Goal: Transaction & Acquisition: Purchase product/service

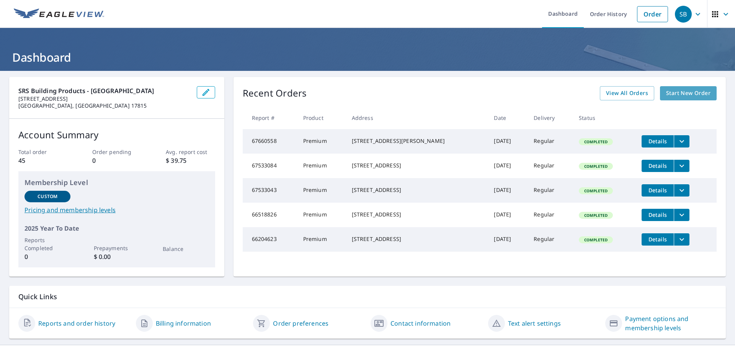
click at [690, 91] on span "Start New Order" at bounding box center [688, 93] width 44 height 10
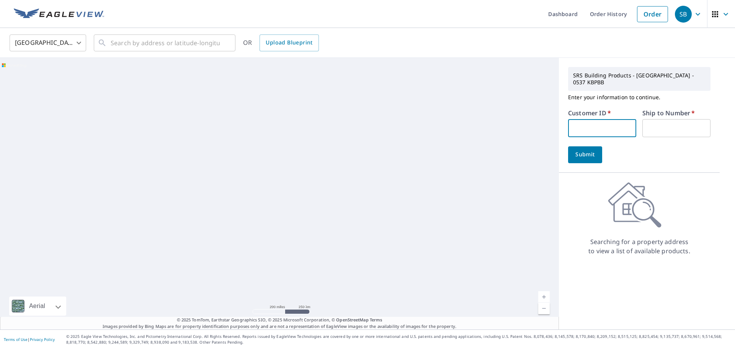
click at [592, 123] on input "text" at bounding box center [602, 128] width 68 height 18
type input "wtc115"
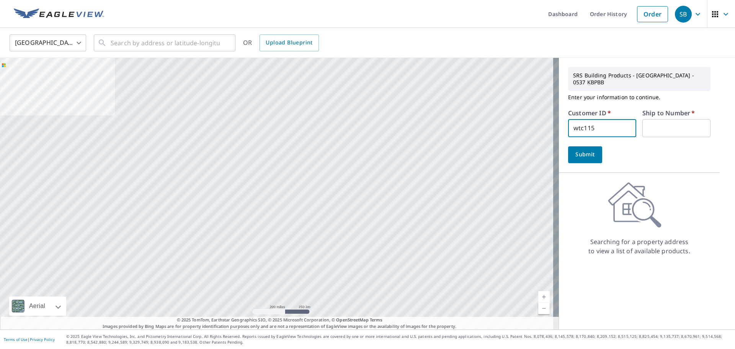
click at [657, 121] on input "text" at bounding box center [677, 128] width 68 height 18
type input "1"
click at [568, 151] on button "Submit" at bounding box center [585, 154] width 34 height 17
click at [121, 50] on input "text" at bounding box center [165, 42] width 109 height 21
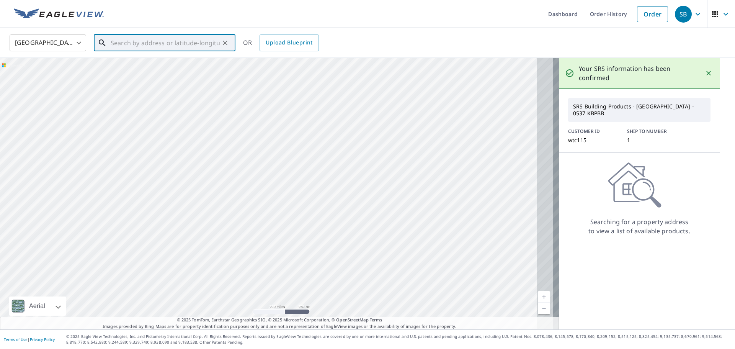
drag, startPoint x: 463, startPoint y: 134, endPoint x: 345, endPoint y: 117, distance: 119.2
click at [345, 117] on div at bounding box center [279, 193] width 559 height 271
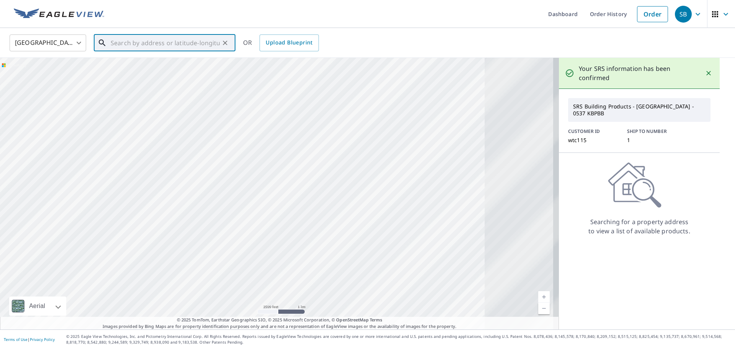
drag, startPoint x: 434, startPoint y: 142, endPoint x: 249, endPoint y: 185, distance: 189.4
click at [249, 185] on div at bounding box center [279, 193] width 559 height 271
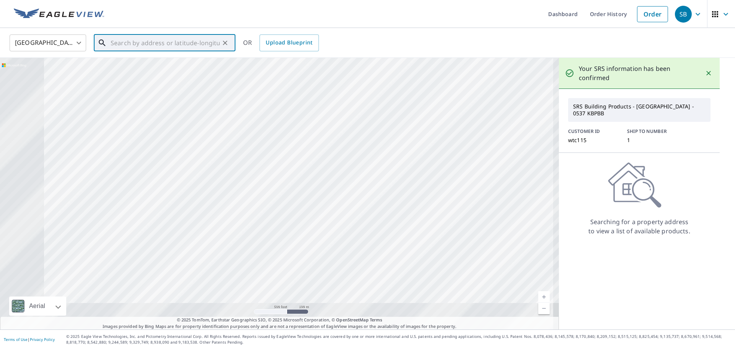
drag, startPoint x: 273, startPoint y: 240, endPoint x: 432, endPoint y: 99, distance: 212.6
click at [432, 99] on div at bounding box center [279, 193] width 559 height 271
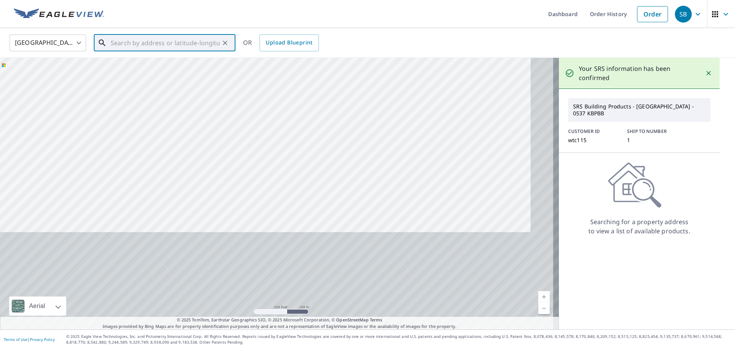
drag, startPoint x: 286, startPoint y: 226, endPoint x: 262, endPoint y: 115, distance: 114.0
click at [262, 115] on div at bounding box center [279, 193] width 559 height 271
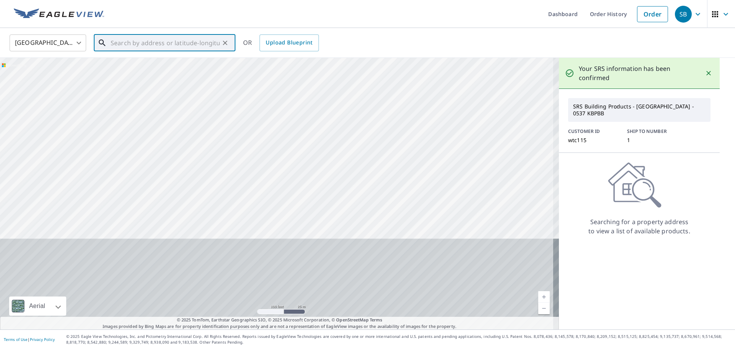
drag, startPoint x: 354, startPoint y: 215, endPoint x: 342, endPoint y: 169, distance: 47.8
click at [342, 169] on div at bounding box center [279, 193] width 559 height 271
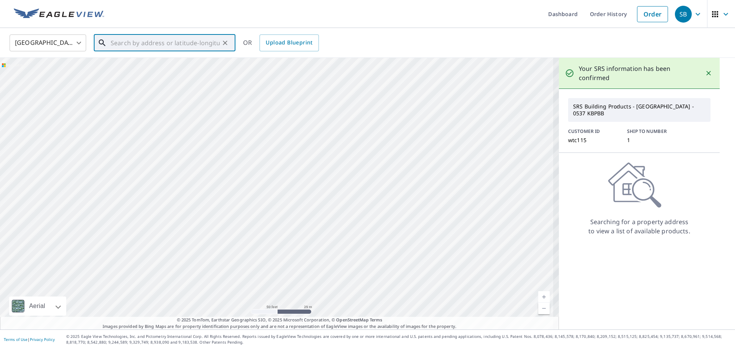
click at [260, 216] on div at bounding box center [279, 193] width 559 height 271
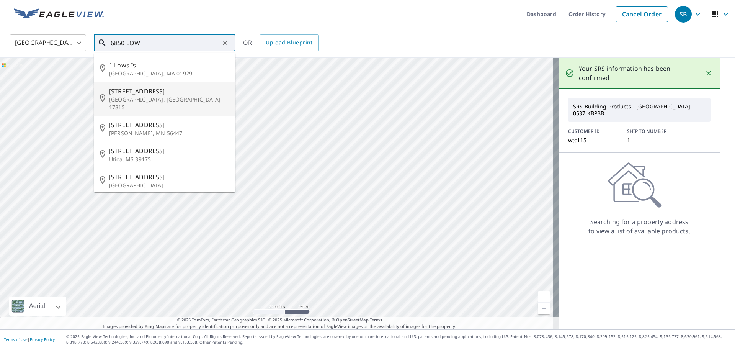
click at [144, 101] on p "[GEOGRAPHIC_DATA], [GEOGRAPHIC_DATA] 17815" at bounding box center [169, 103] width 120 height 15
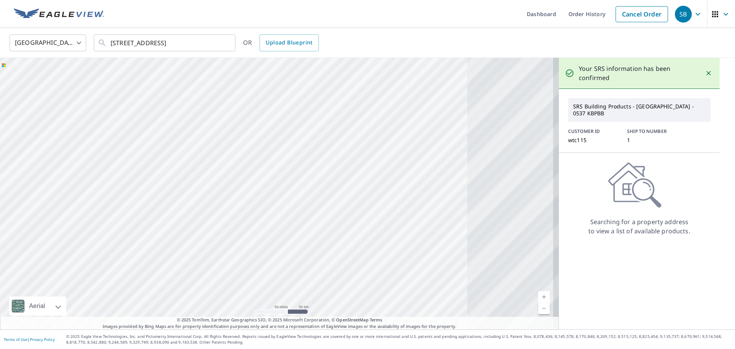
drag, startPoint x: 509, startPoint y: 128, endPoint x: 308, endPoint y: 163, distance: 203.3
click at [308, 163] on div at bounding box center [279, 193] width 559 height 271
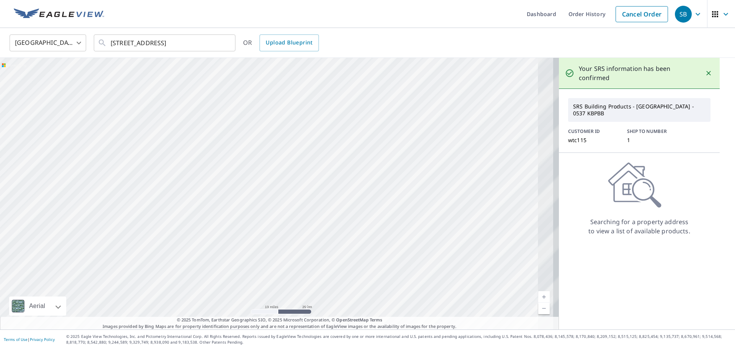
drag, startPoint x: 434, startPoint y: 127, endPoint x: 304, endPoint y: 176, distance: 138.6
click at [304, 176] on div at bounding box center [279, 193] width 559 height 271
drag, startPoint x: 200, startPoint y: 126, endPoint x: 287, endPoint y: 167, distance: 96.5
click at [287, 166] on div at bounding box center [279, 193] width 559 height 271
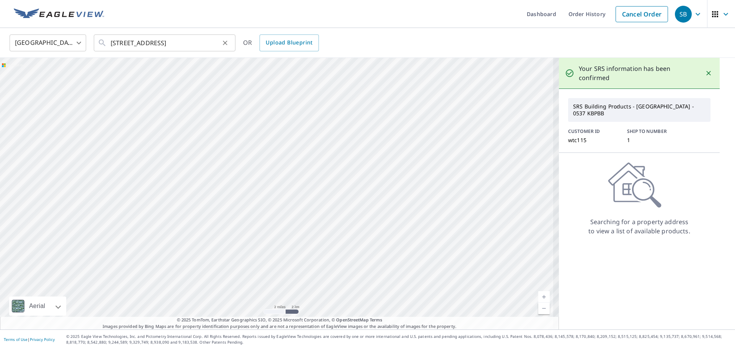
click at [230, 39] on div "[STREET_ADDRESS] ​" at bounding box center [165, 42] width 142 height 17
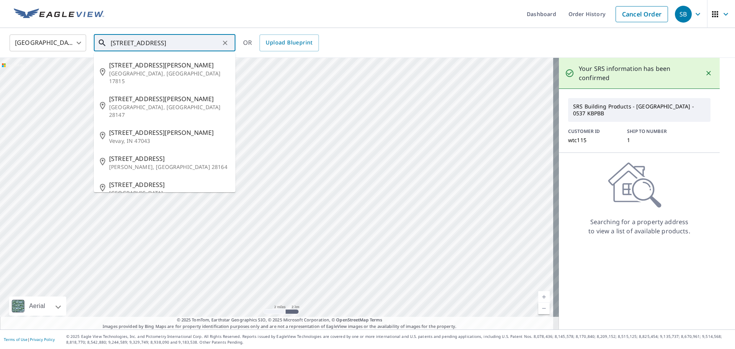
click at [211, 44] on input "[STREET_ADDRESS]" at bounding box center [165, 42] width 109 height 21
click at [175, 76] on p "[GEOGRAPHIC_DATA], [GEOGRAPHIC_DATA] 17815" at bounding box center [169, 77] width 120 height 15
type input "[STREET_ADDRESS][PERSON_NAME]"
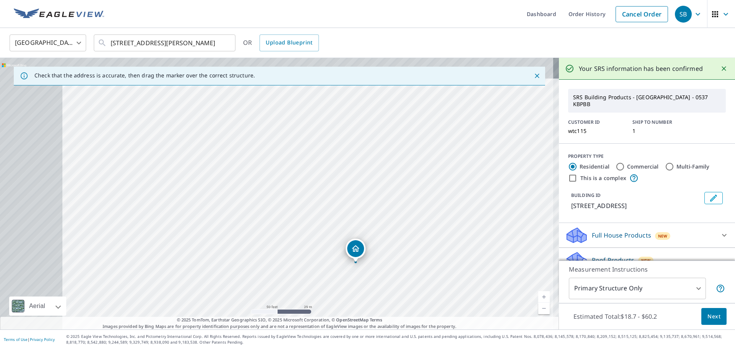
drag, startPoint x: 346, startPoint y: 208, endPoint x: 409, endPoint y: 228, distance: 65.8
click at [409, 228] on div "[STREET_ADDRESS]" at bounding box center [279, 193] width 559 height 271
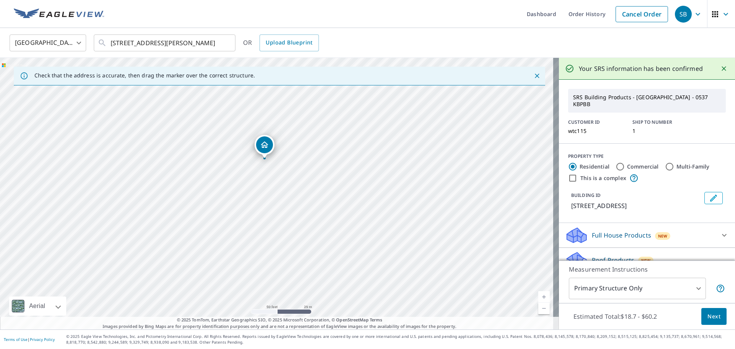
drag, startPoint x: 357, startPoint y: 261, endPoint x: 265, endPoint y: 157, distance: 138.1
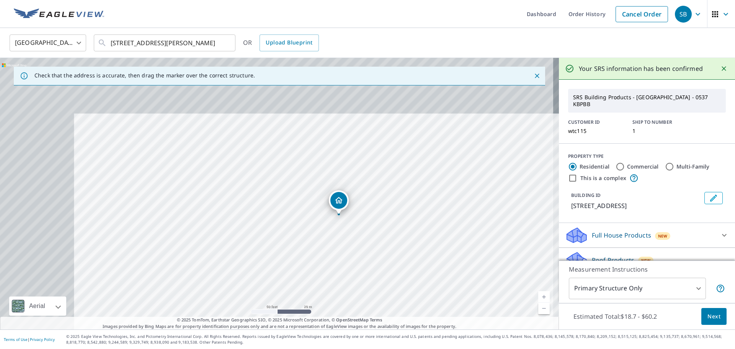
drag, startPoint x: 340, startPoint y: 174, endPoint x: 402, endPoint y: 196, distance: 66.3
click at [402, 196] on div "[STREET_ADDRESS]" at bounding box center [279, 193] width 559 height 271
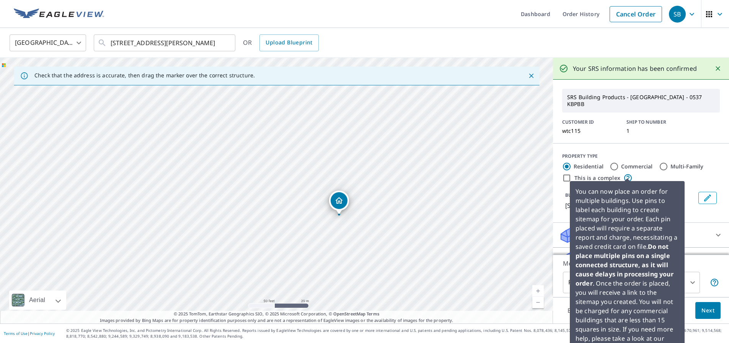
click at [629, 173] on icon at bounding box center [628, 177] width 9 height 9
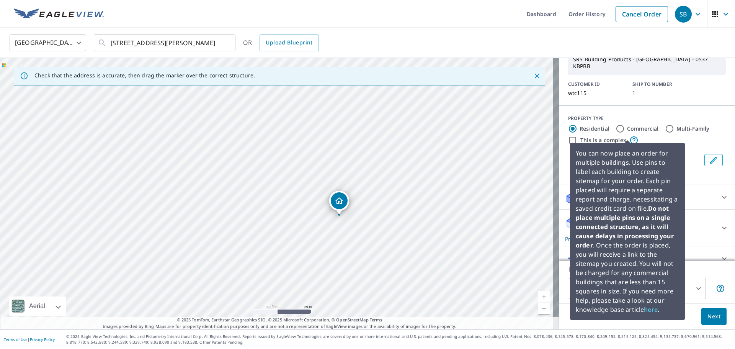
scroll to position [38, 0]
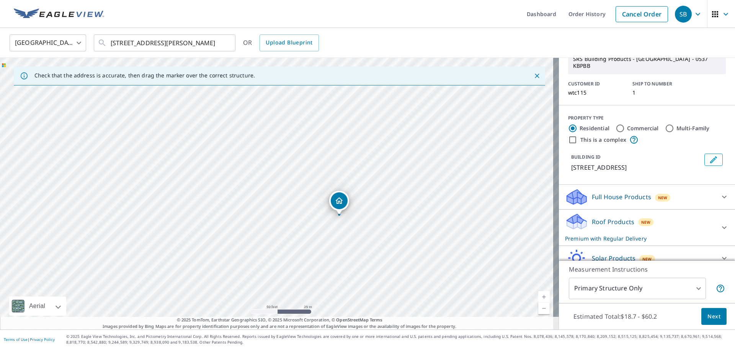
click at [616, 124] on input "Commercial" at bounding box center [620, 128] width 9 height 9
radio input "true"
type input "4"
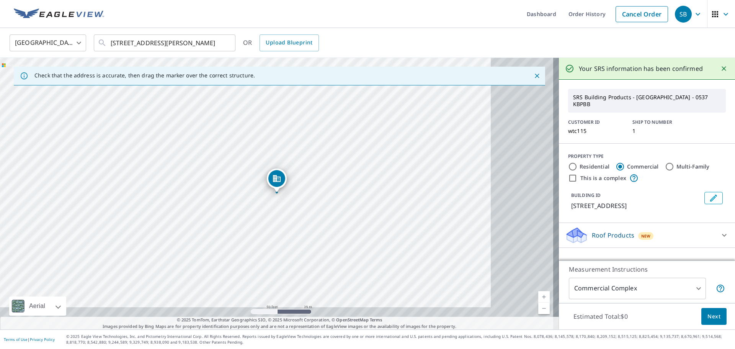
scroll to position [0, 0]
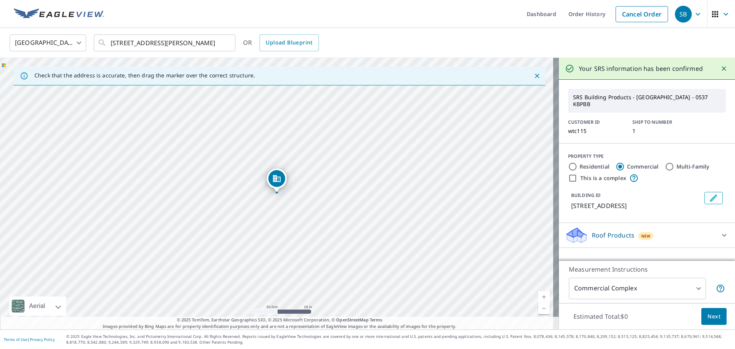
click at [695, 235] on div "Roof Products New" at bounding box center [640, 235] width 150 height 18
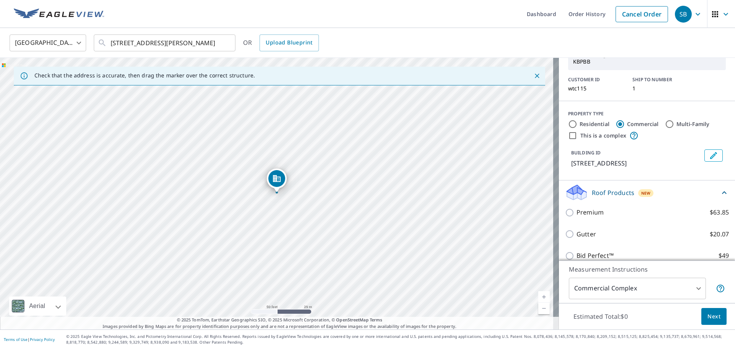
scroll to position [45, 0]
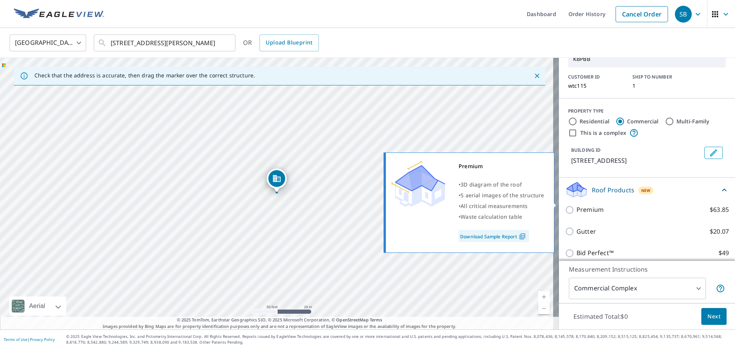
click at [565, 205] on input "Premium $63.85" at bounding box center [570, 209] width 11 height 9
checkbox input "true"
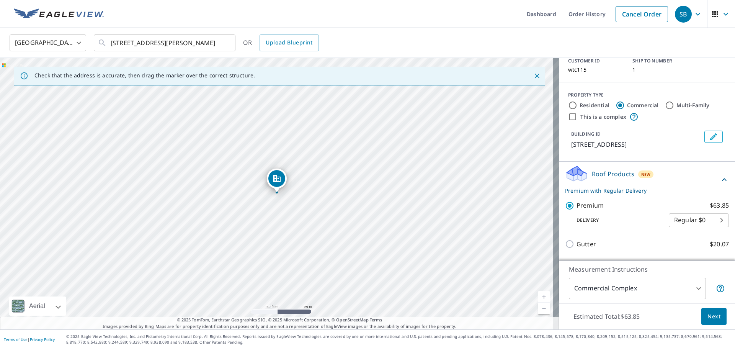
scroll to position [74, 0]
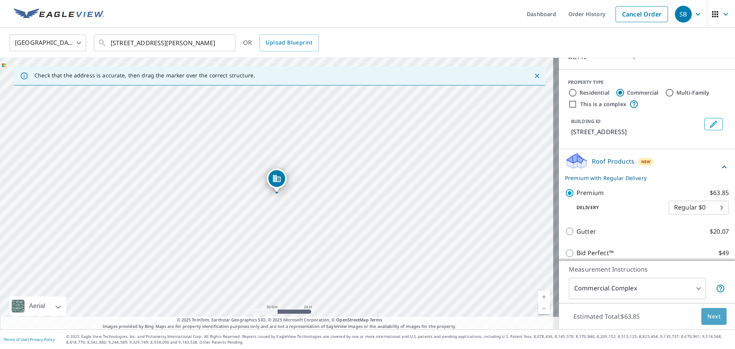
click at [708, 317] on span "Next" at bounding box center [714, 317] width 13 height 10
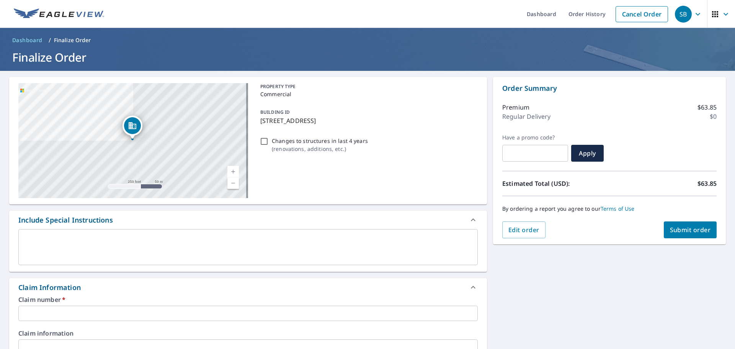
click at [103, 239] on textarea at bounding box center [248, 247] width 449 height 22
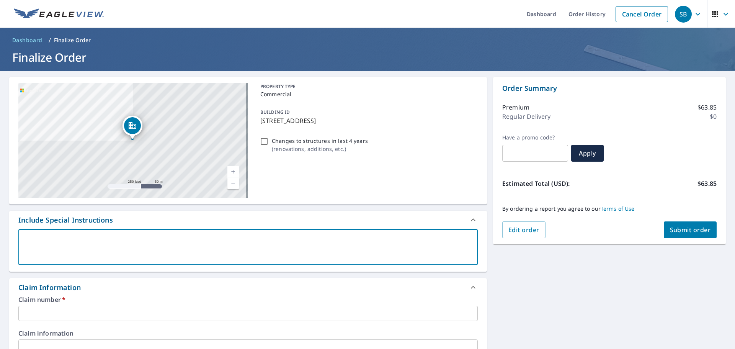
type textarea "n"
type textarea "x"
checkbox input "true"
type textarea "nm"
type textarea "x"
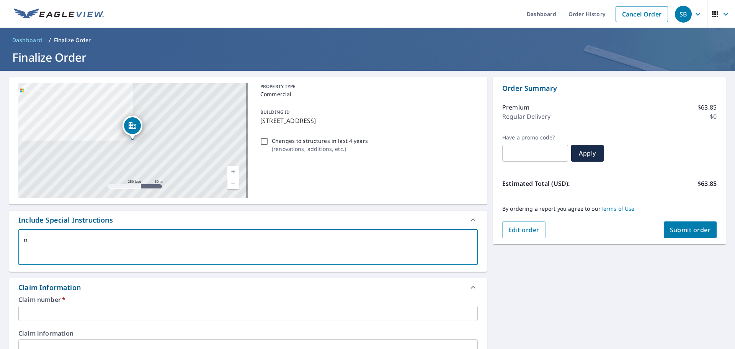
checkbox input "true"
type textarea "n"
type textarea "x"
checkbox input "true"
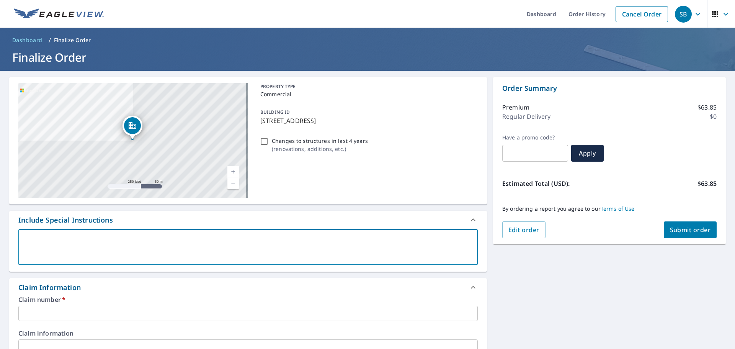
type textarea "n"
type textarea "x"
checkbox input "true"
type textarea "nO"
type textarea "x"
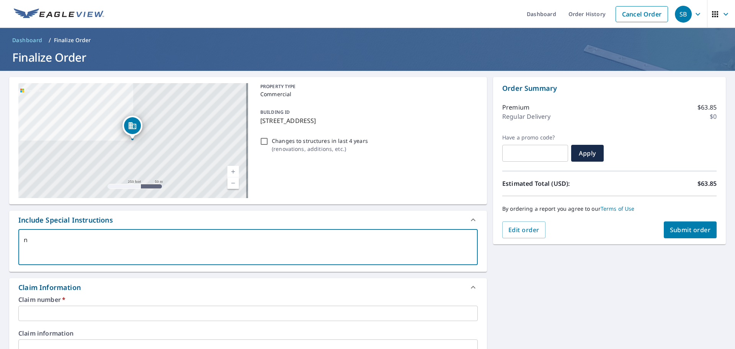
checkbox input "true"
type textarea "nOT"
type textarea "x"
checkbox input "true"
type textarea "nOT"
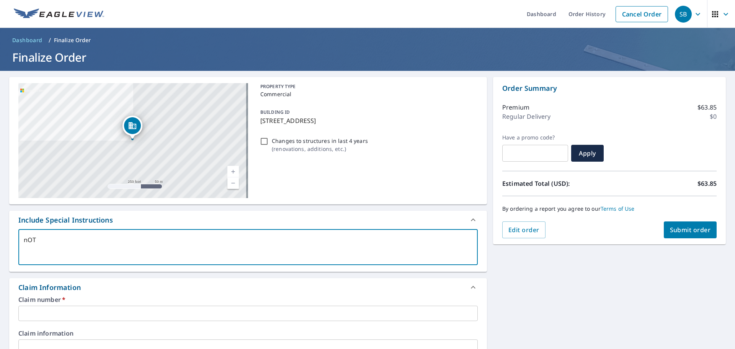
type textarea "x"
checkbox input "true"
type textarea "nOT T"
type textarea "x"
checkbox input "true"
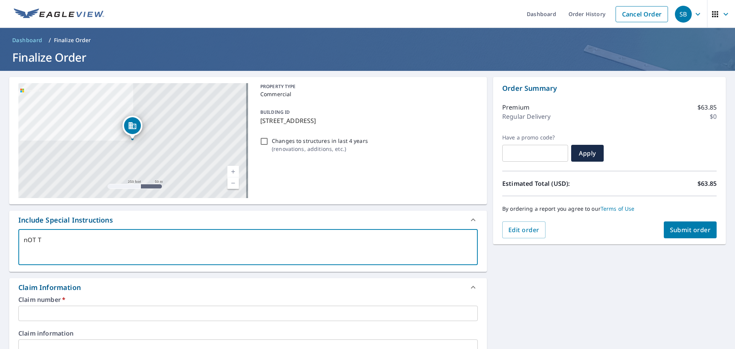
type textarea "nOT TH"
type textarea "x"
checkbox input "true"
type textarea "nOT THE"
type textarea "x"
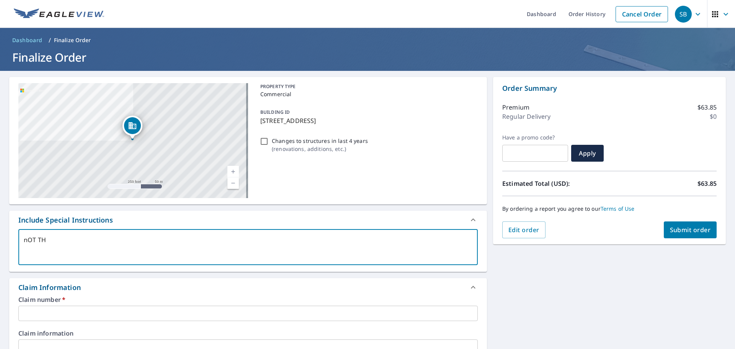
checkbox input "true"
type textarea "nOT THE"
type textarea "x"
checkbox input "true"
type textarea "nOT THE E"
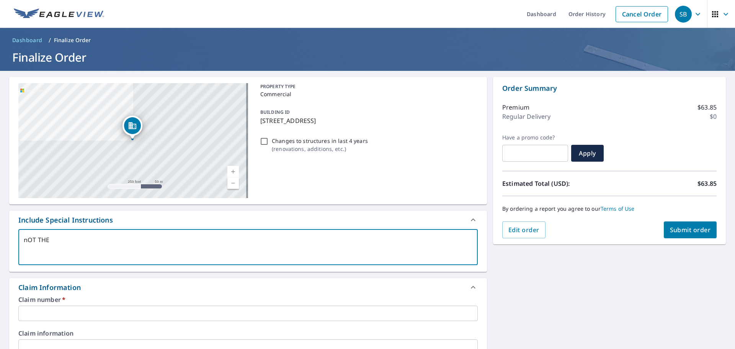
type textarea "x"
checkbox input "true"
type textarea "nOT THE EN"
type textarea "x"
checkbox input "true"
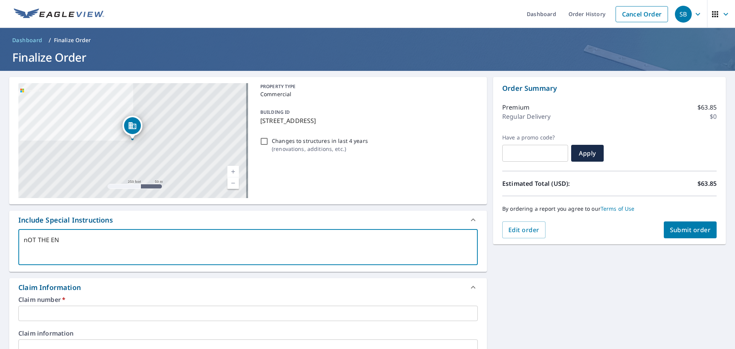
type textarea "nOT THE ENT"
type textarea "x"
checkbox input "true"
type textarea "nOT THE ENTI"
type textarea "x"
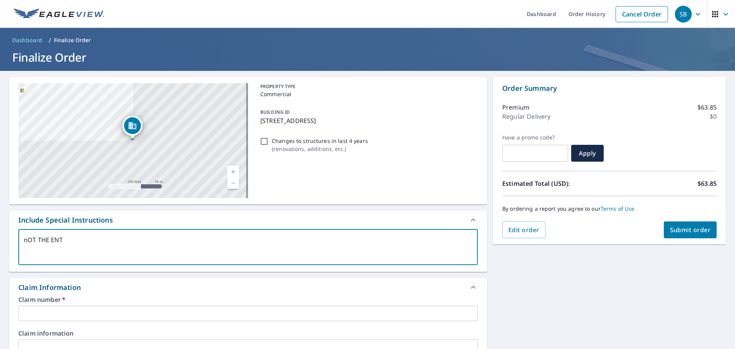
checkbox input "true"
type textarea "nOT THE ENTIR"
type textarea "x"
checkbox input "true"
type textarea "nOT THE ENTIRE"
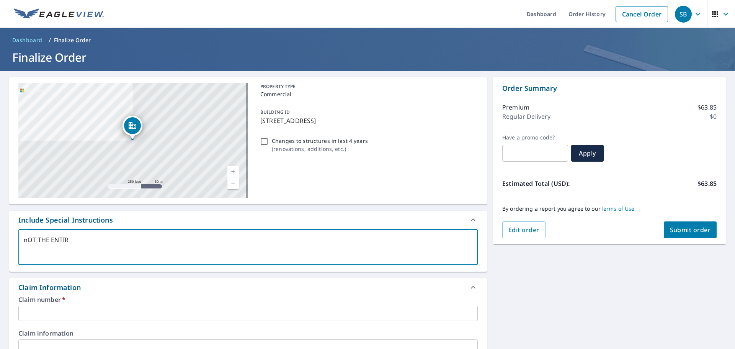
type textarea "x"
checkbox input "true"
type textarea "nOT THE ENTIRE"
type textarea "x"
checkbox input "true"
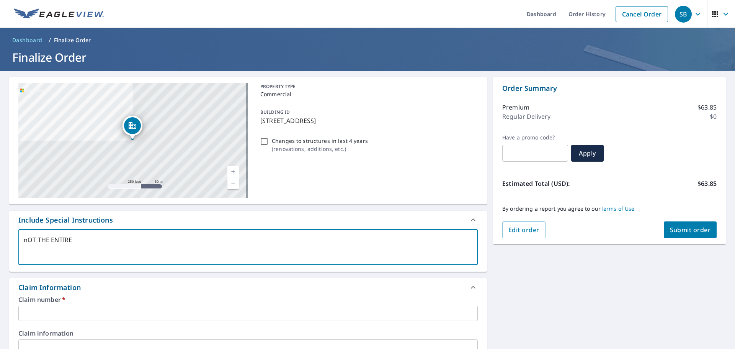
type textarea "nOT THE ENTIRE C"
type textarea "x"
checkbox input "true"
type textarea "nOT THE ENTIRE CO"
type textarea "x"
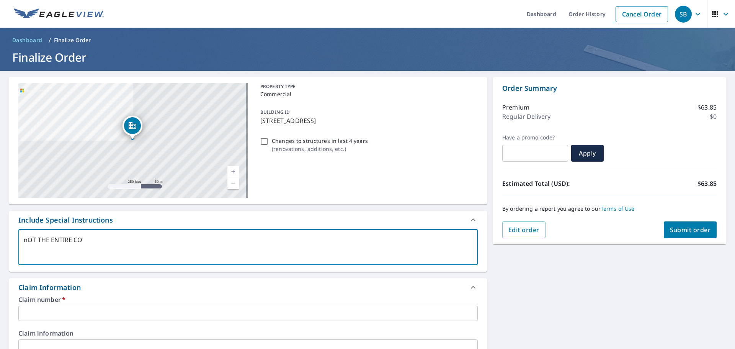
checkbox input "true"
type textarea "nOT THE ENTIRE COM"
type textarea "x"
checkbox input "true"
type textarea "nOT THE ENTIRE COMP"
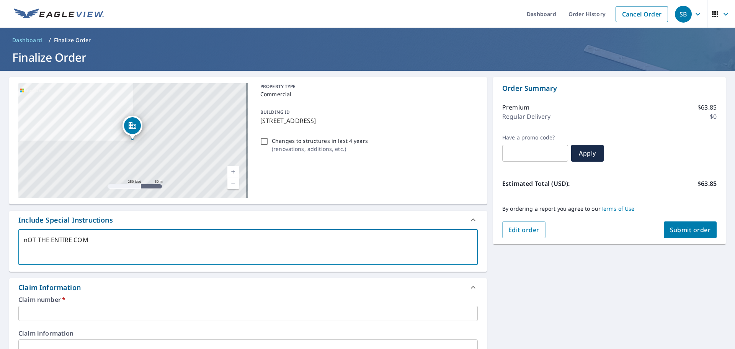
type textarea "x"
checkbox input "true"
type textarea "nOT THE ENTIRE COMPL"
type textarea "x"
checkbox input "true"
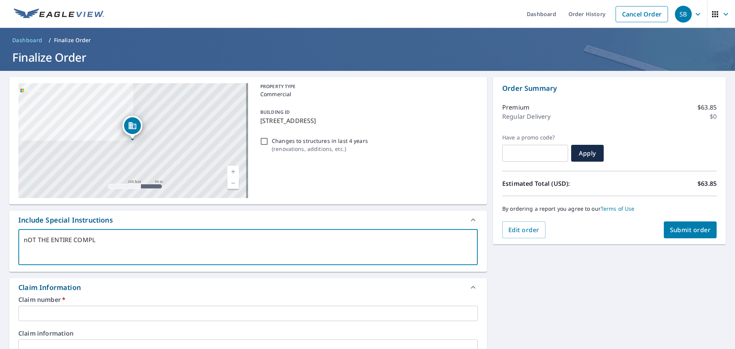
type textarea "nOT THE ENTIRE COMPLE"
type textarea "x"
checkbox input "true"
type textarea "nOT THE ENTIRE COMPLES"
type textarea "x"
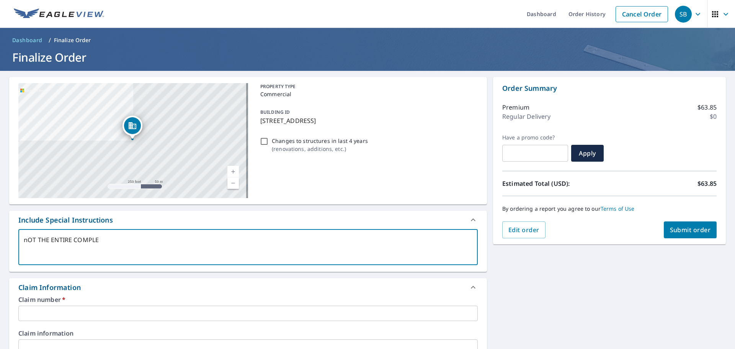
checkbox input "true"
type textarea "nOT THE ENTIRE COMPLE"
type textarea "x"
checkbox input "true"
type textarea "nOT THE ENTIRE COMPL"
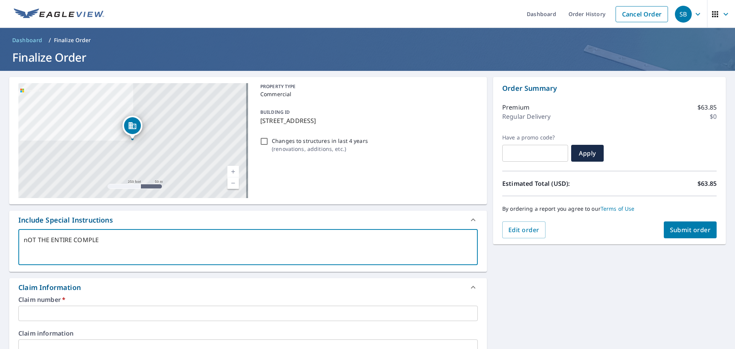
type textarea "x"
checkbox input "true"
type textarea "nOT THE ENTIRE COMP"
type textarea "x"
checkbox input "true"
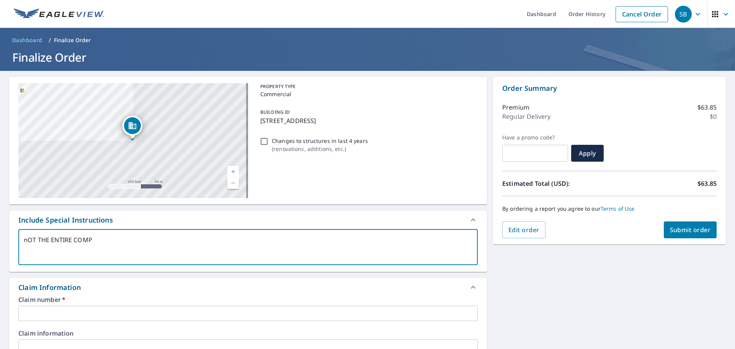
type textarea "nOT THE ENTIRE COM"
type textarea "x"
checkbox input "true"
type textarea "nOT THE ENTIRE CO"
type textarea "x"
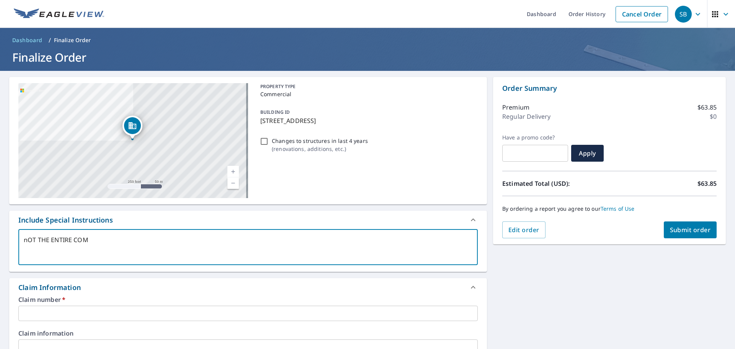
checkbox input "true"
type textarea "nOT THE ENTIRE"
type textarea "x"
checkbox input "true"
type textarea "nOT THE ENTIRE"
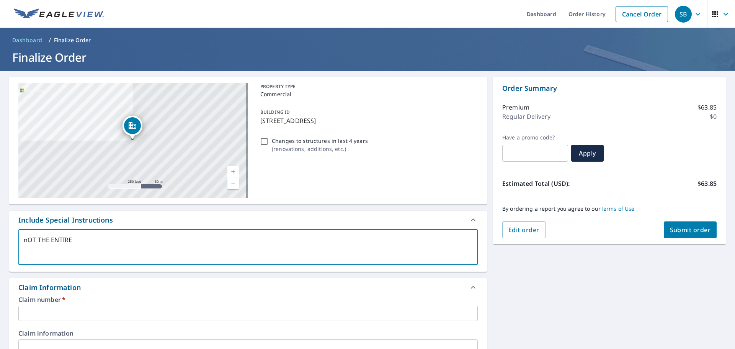
type textarea "x"
checkbox input "true"
type textarea "nOT THE ENTIR"
type textarea "x"
checkbox input "true"
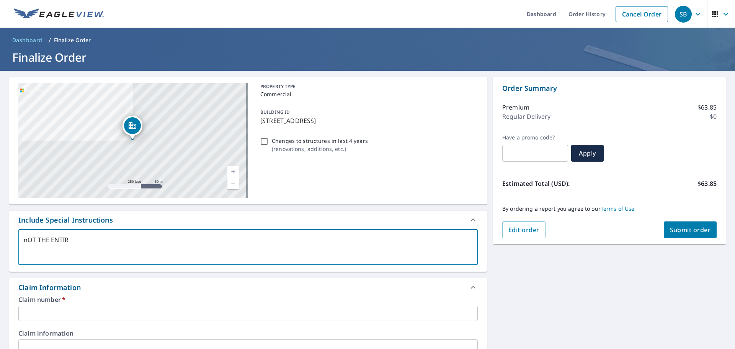
type textarea "nOT THE ENTI"
type textarea "x"
checkbox input "true"
type textarea "nOT THE ENT"
type textarea "x"
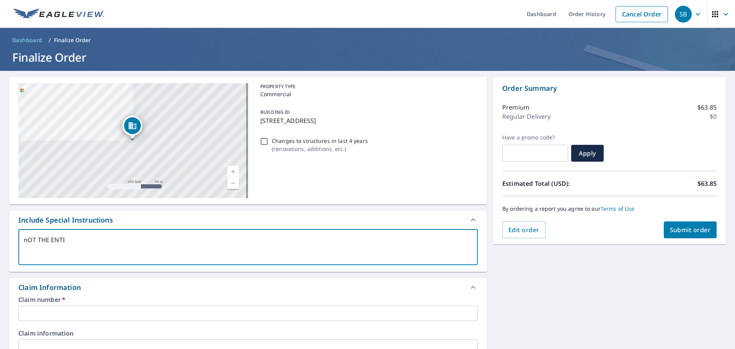
checkbox input "true"
type textarea "nOT THE EN"
type textarea "x"
checkbox input "true"
type textarea "nOT THE E"
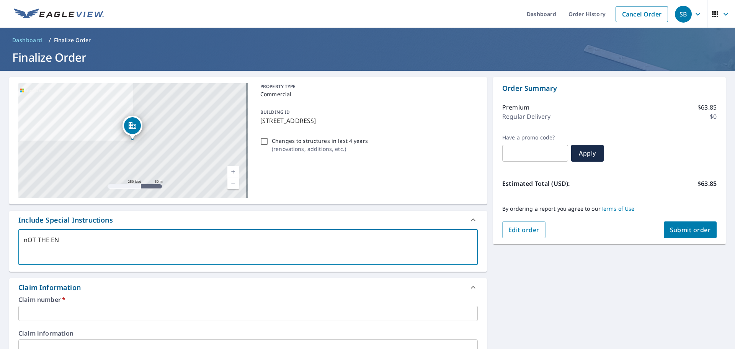
type textarea "x"
checkbox input "true"
type textarea "nOT THE"
type textarea "x"
checkbox input "true"
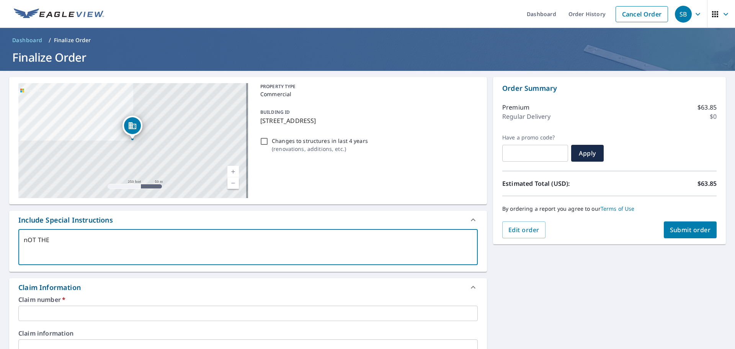
type textarea "nOT THE"
type textarea "x"
checkbox input "true"
type textarea "nOT TH"
type textarea "x"
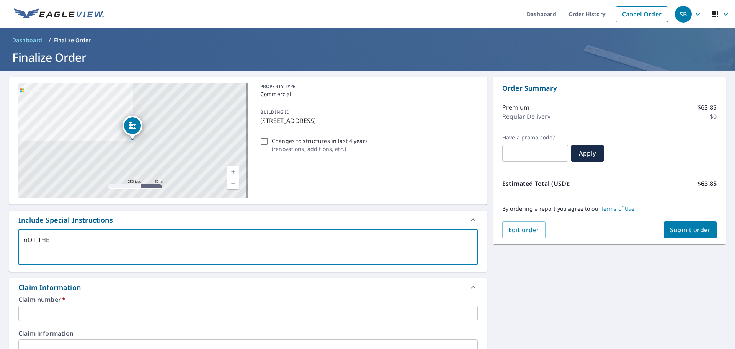
checkbox input "true"
type textarea "nOT T"
type textarea "x"
checkbox input "true"
type textarea "nOT"
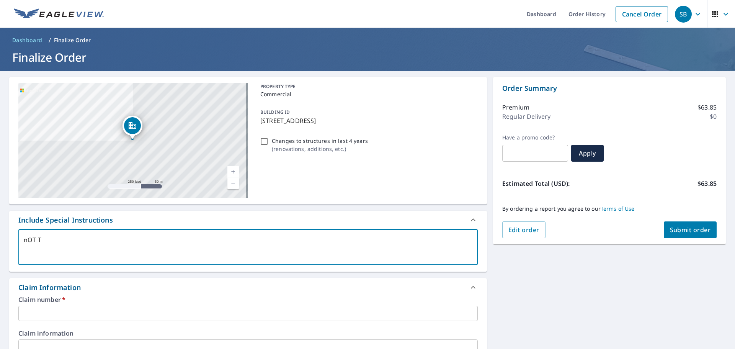
type textarea "x"
checkbox input "true"
type textarea "nOT"
type textarea "x"
checkbox input "true"
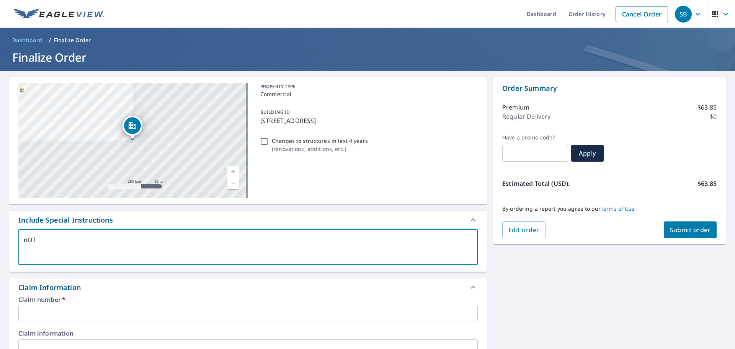
type textarea "nO"
type textarea "x"
checkbox input "true"
type textarea "n"
type textarea "x"
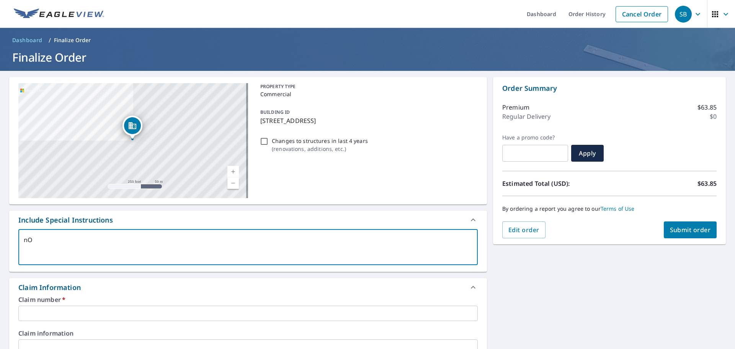
checkbox input "true"
type textarea "J"
type textarea "x"
checkbox input "true"
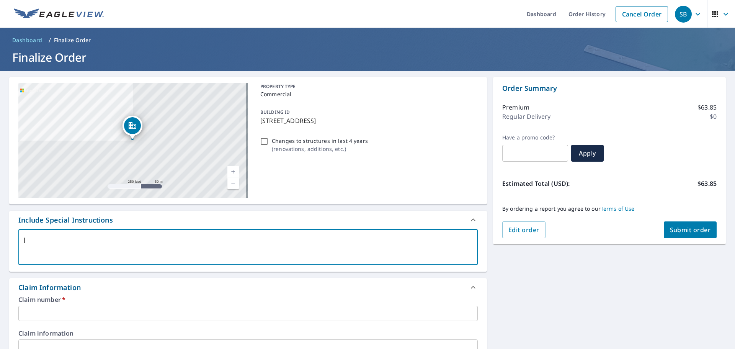
type textarea "JU"
type textarea "x"
checkbox input "true"
type textarea "JUS"
type textarea "x"
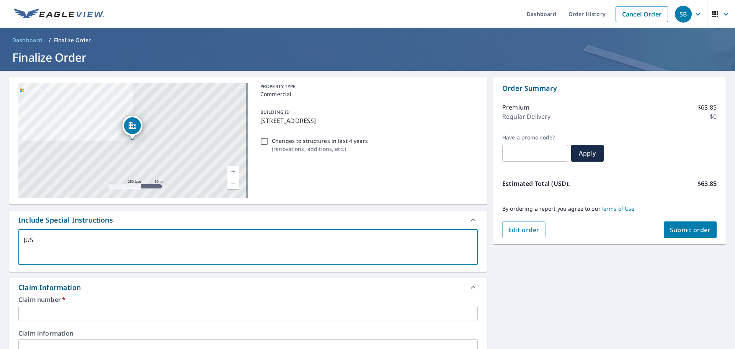
checkbox input "true"
type textarea "JUST"
type textarea "x"
checkbox input "true"
type textarea "JUST"
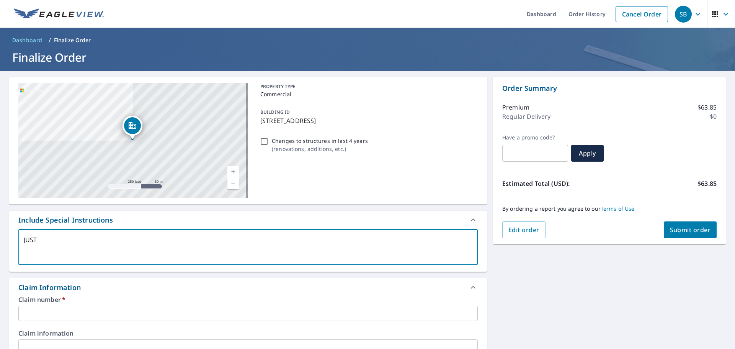
type textarea "x"
checkbox input "true"
type textarea "JUST T"
type textarea "x"
checkbox input "true"
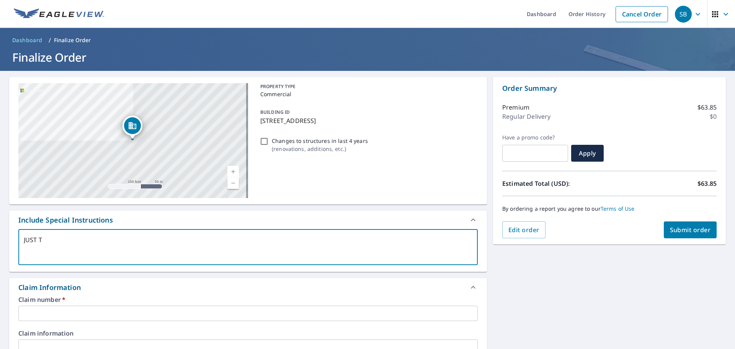
type textarea "JUST TH"
type textarea "x"
checkbox input "true"
type textarea "JUST THE"
type textarea "x"
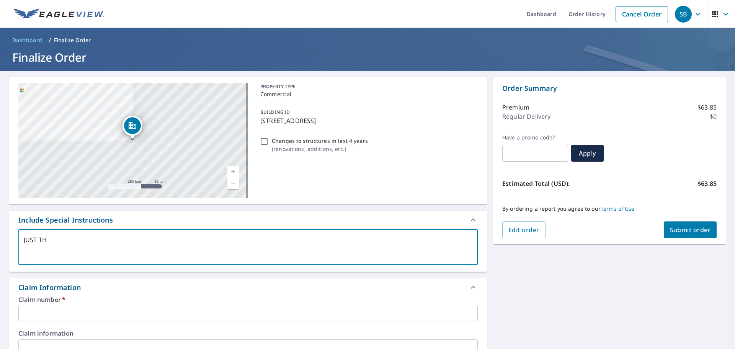
checkbox input "true"
type textarea "JUST THE"
type textarea "x"
checkbox input "true"
type textarea "JUST THE B"
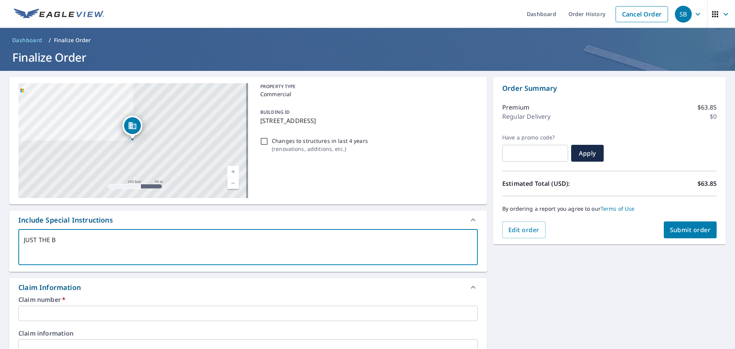
type textarea "x"
checkbox input "true"
type textarea "JUST THE BU"
type textarea "x"
checkbox input "true"
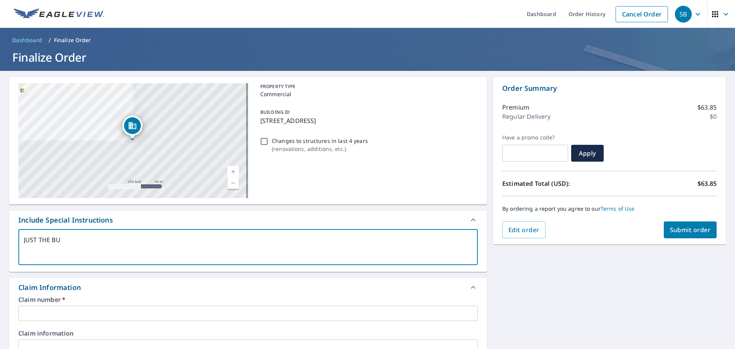
type textarea "JUST THE [PERSON_NAME]"
type textarea "x"
checkbox input "true"
type textarea "JUST THE BUIL"
type textarea "x"
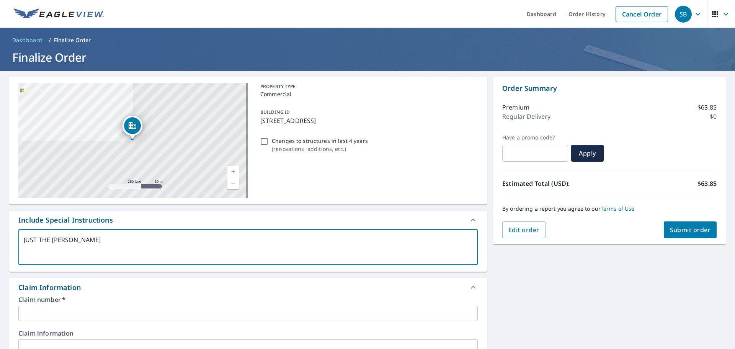
checkbox input "true"
type textarea "JUST THE BUILD"
type textarea "x"
checkbox input "true"
type textarea "JUST THE BUILDI"
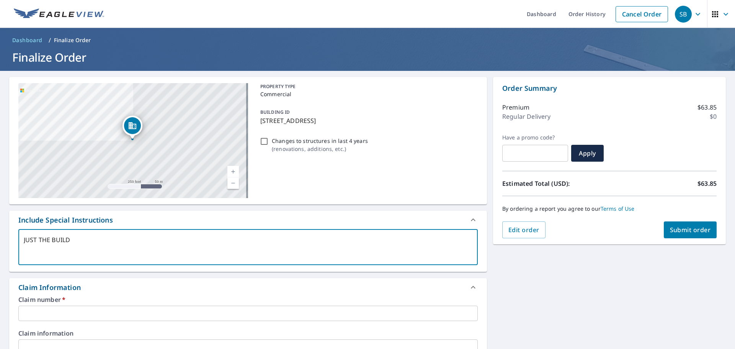
type textarea "x"
checkbox input "true"
type textarea "JUST THE BUILDIN"
type textarea "x"
checkbox input "true"
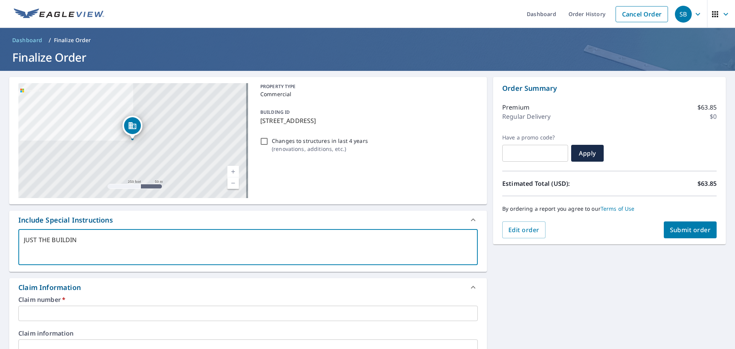
type textarea "JUST THE BUILDING"
type textarea "x"
checkbox input "true"
type textarea "JUST THE BUILDING"
type textarea "x"
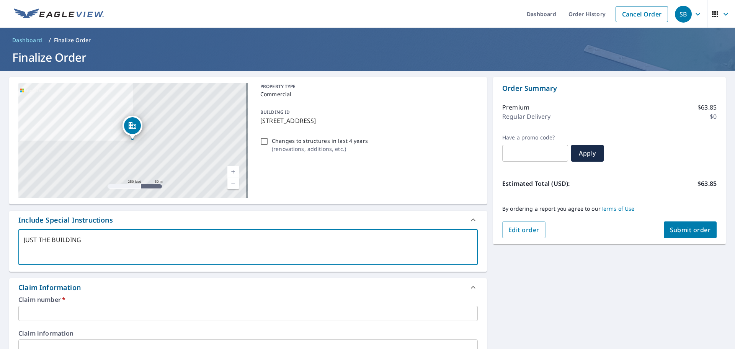
checkbox input "true"
type textarea "JUST THE BUILDING F"
click at [45, 312] on input "text" at bounding box center [248, 313] width 460 height 15
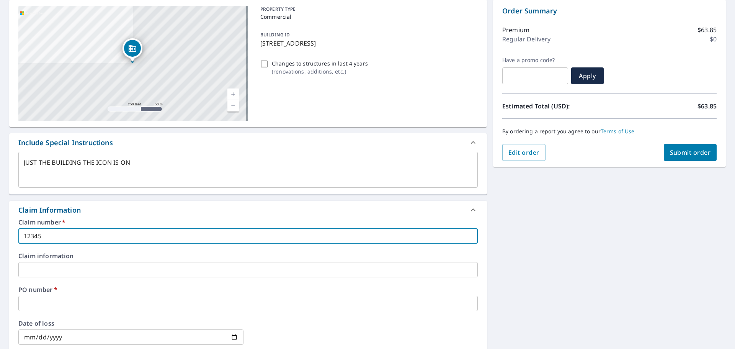
scroll to position [230, 0]
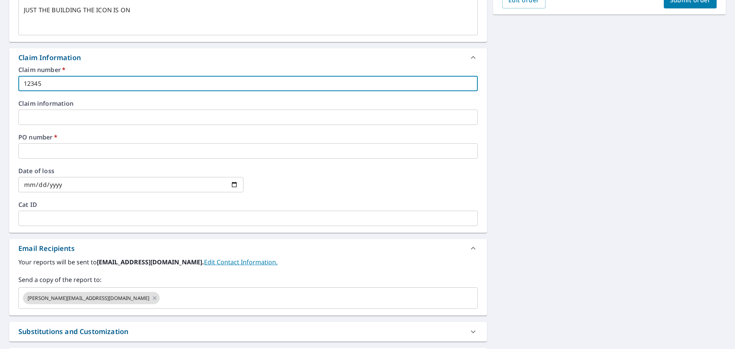
click at [73, 152] on input "text" at bounding box center [248, 150] width 460 height 15
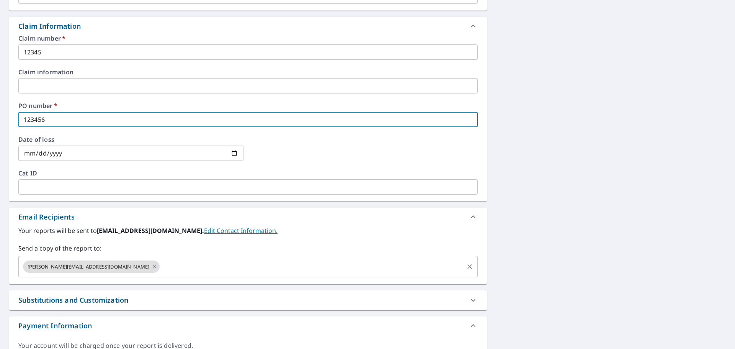
scroll to position [303, 0]
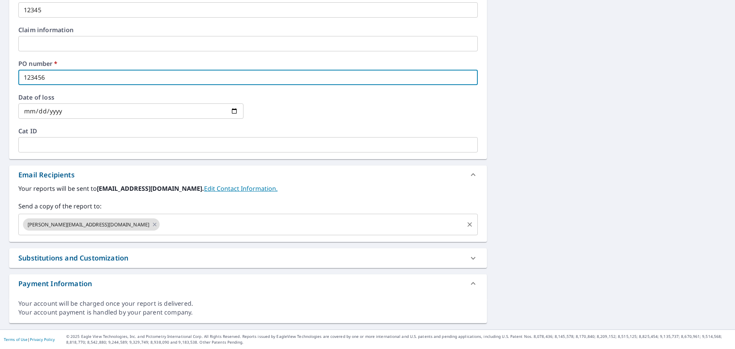
click at [161, 226] on input "text" at bounding box center [312, 224] width 302 height 15
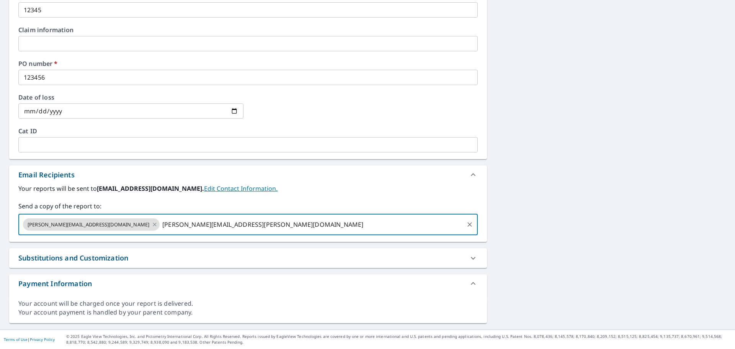
click at [240, 228] on input "[PERSON_NAME][EMAIL_ADDRESS][PERSON_NAME][DOMAIN_NAME]" at bounding box center [312, 224] width 302 height 15
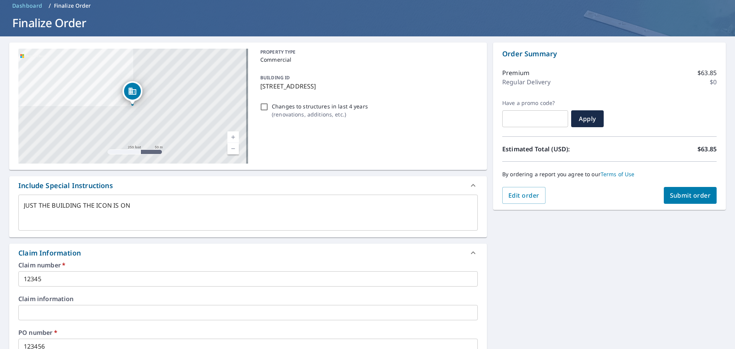
scroll to position [0, 0]
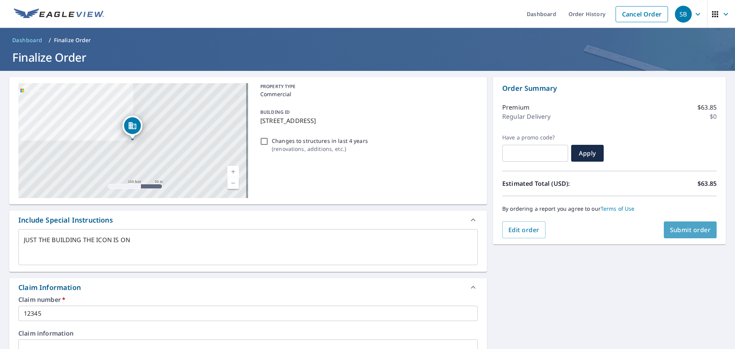
click at [689, 226] on span "Submit order" at bounding box center [690, 230] width 41 height 8
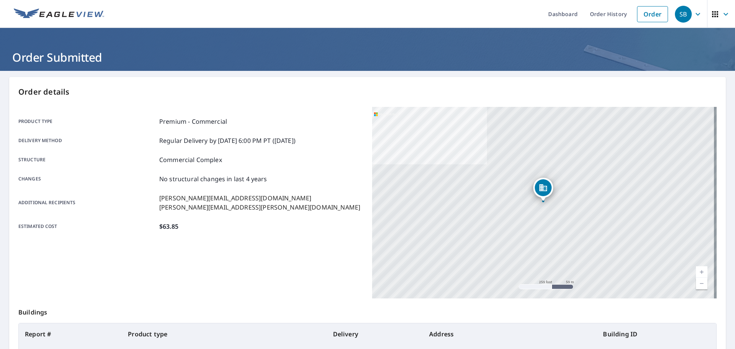
click at [353, 23] on ul "Dashboard Order History Order" at bounding box center [390, 14] width 563 height 28
